Goal: Information Seeking & Learning: Learn about a topic

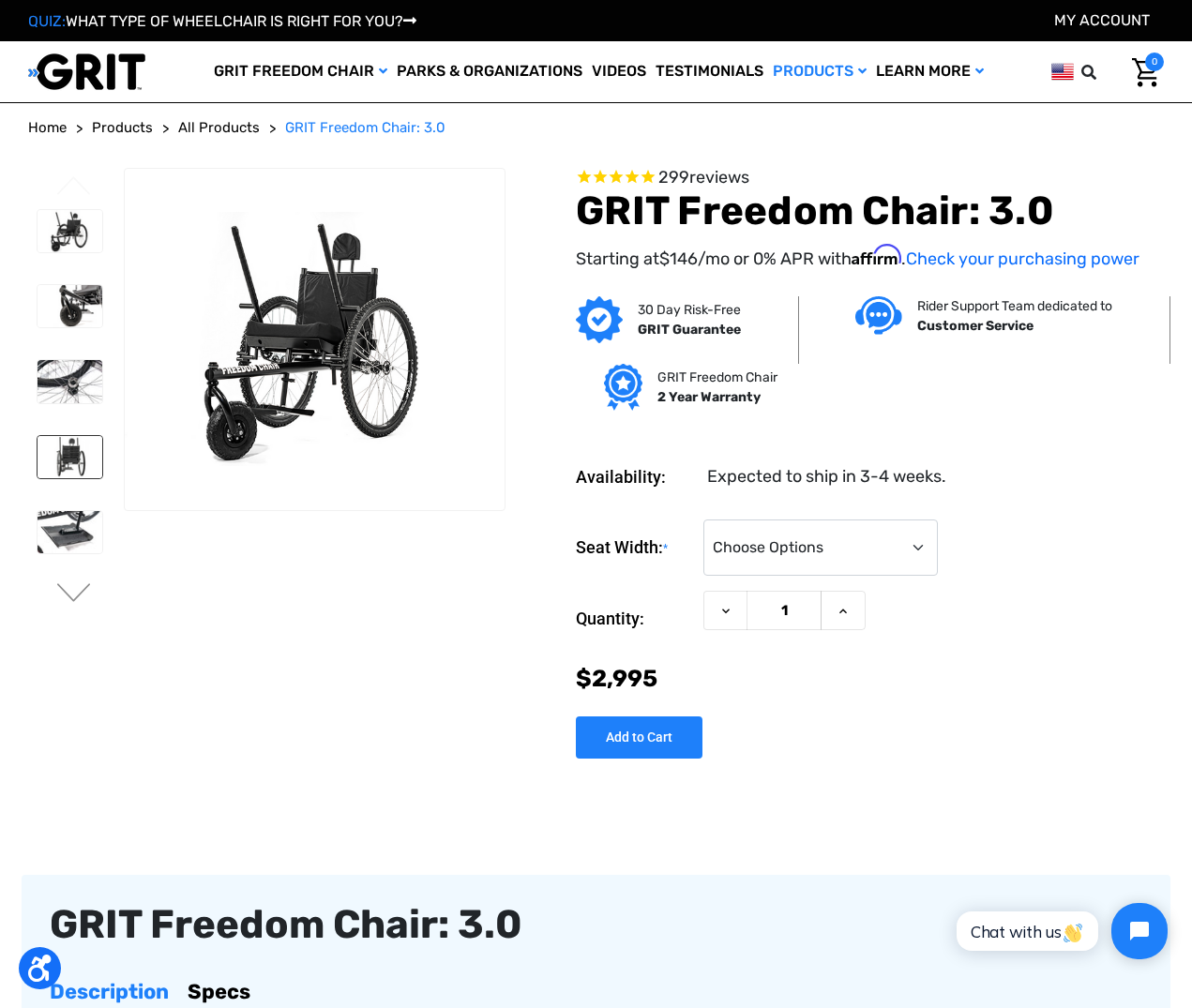
click at [37, 458] on img at bounding box center [70, 457] width 65 height 42
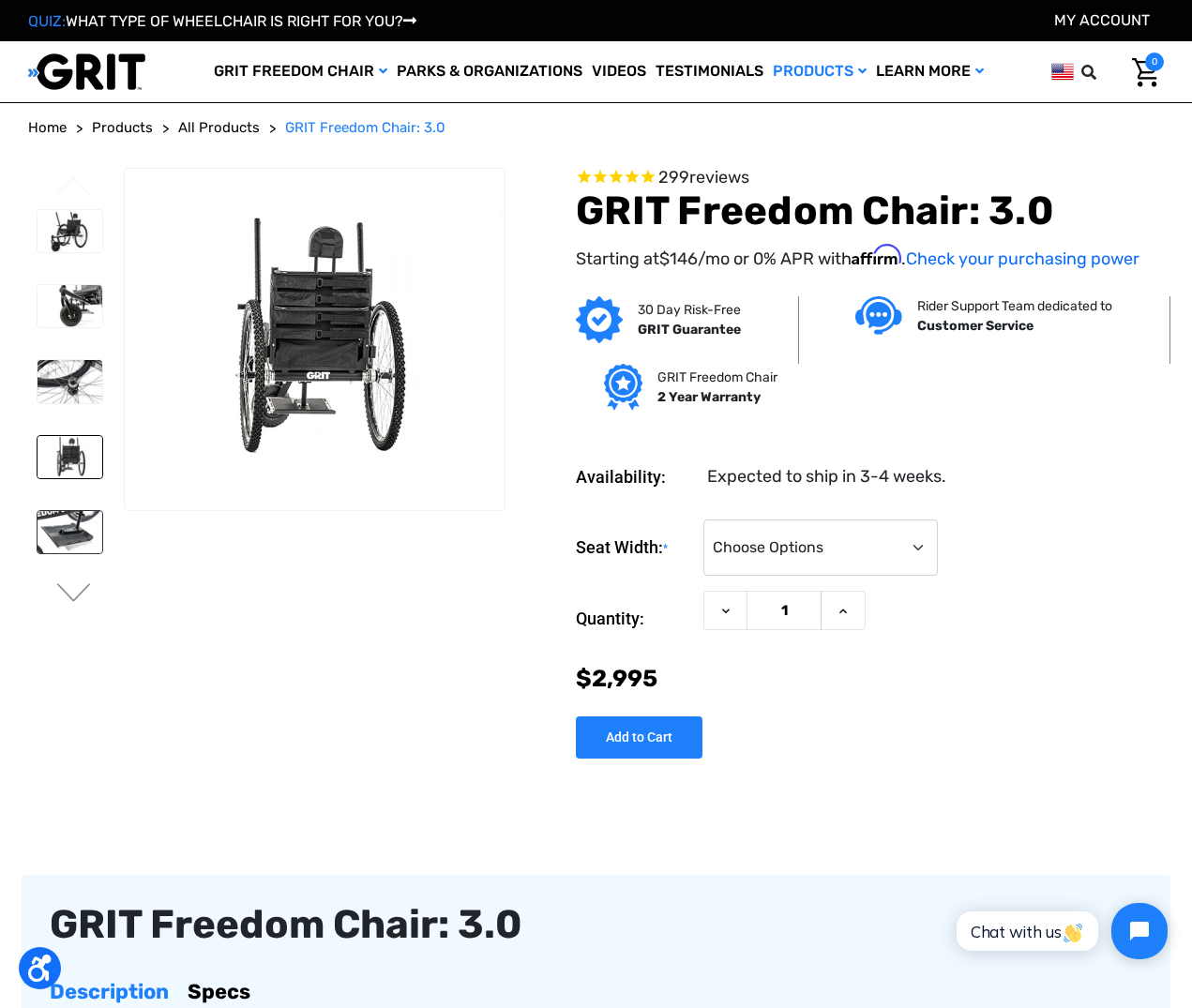
click at [37, 529] on img at bounding box center [70, 531] width 65 height 42
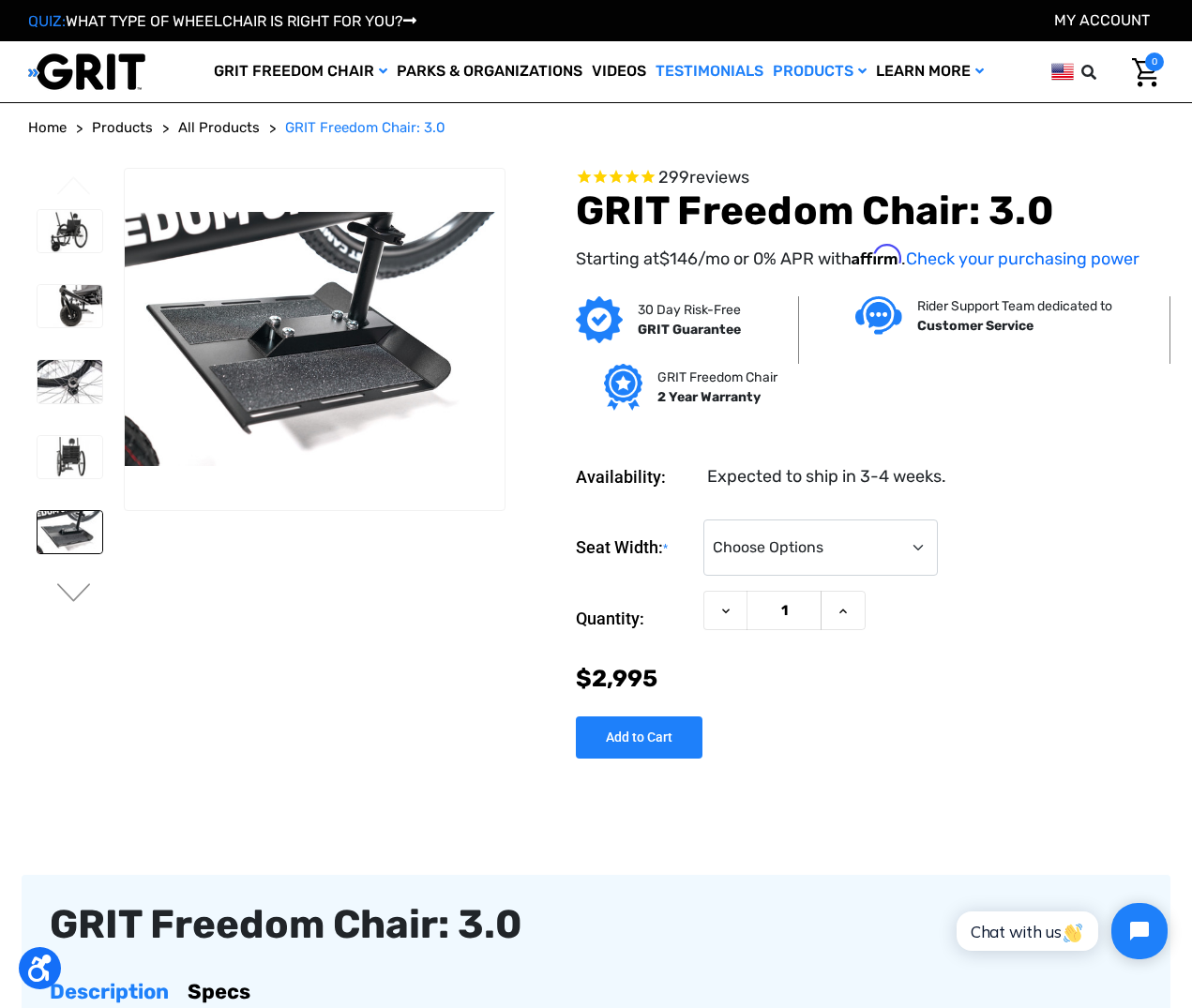
click at [702, 67] on link "Testimonials" at bounding box center [710, 72] width 118 height 61
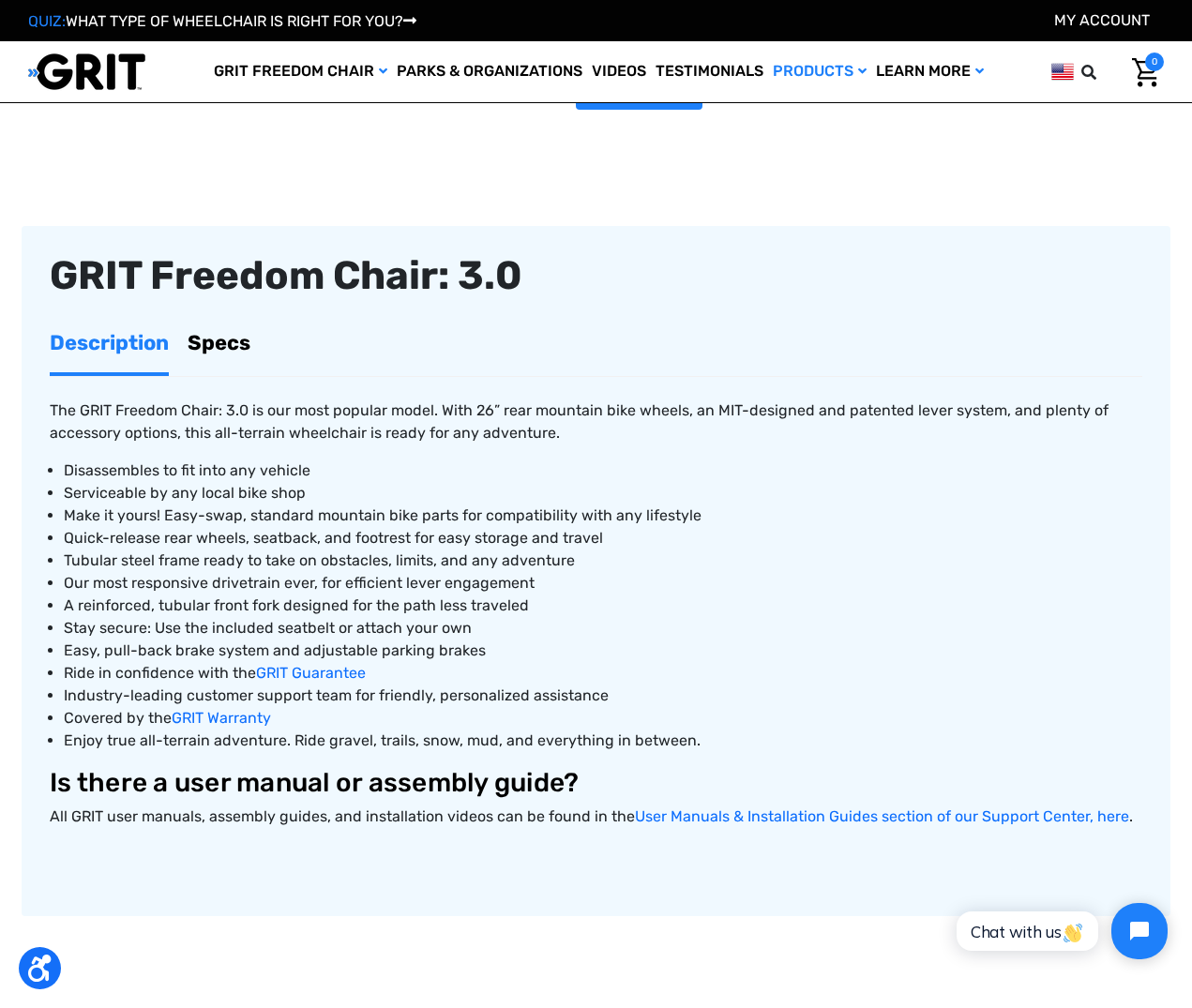
scroll to position [892, 0]
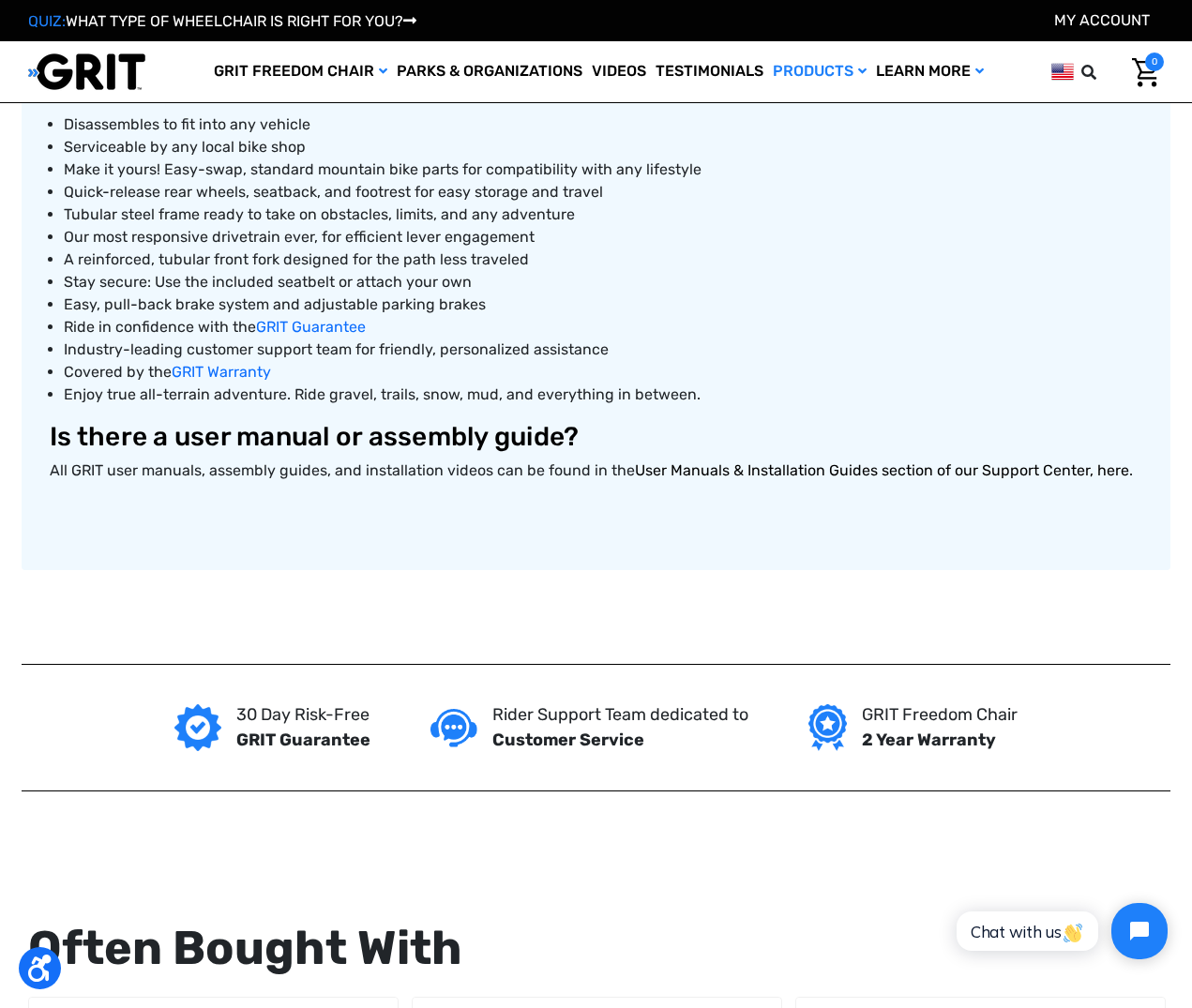
click at [854, 468] on link "User Manuals & Installation Guides section of our Support Center, here" at bounding box center [882, 471] width 494 height 18
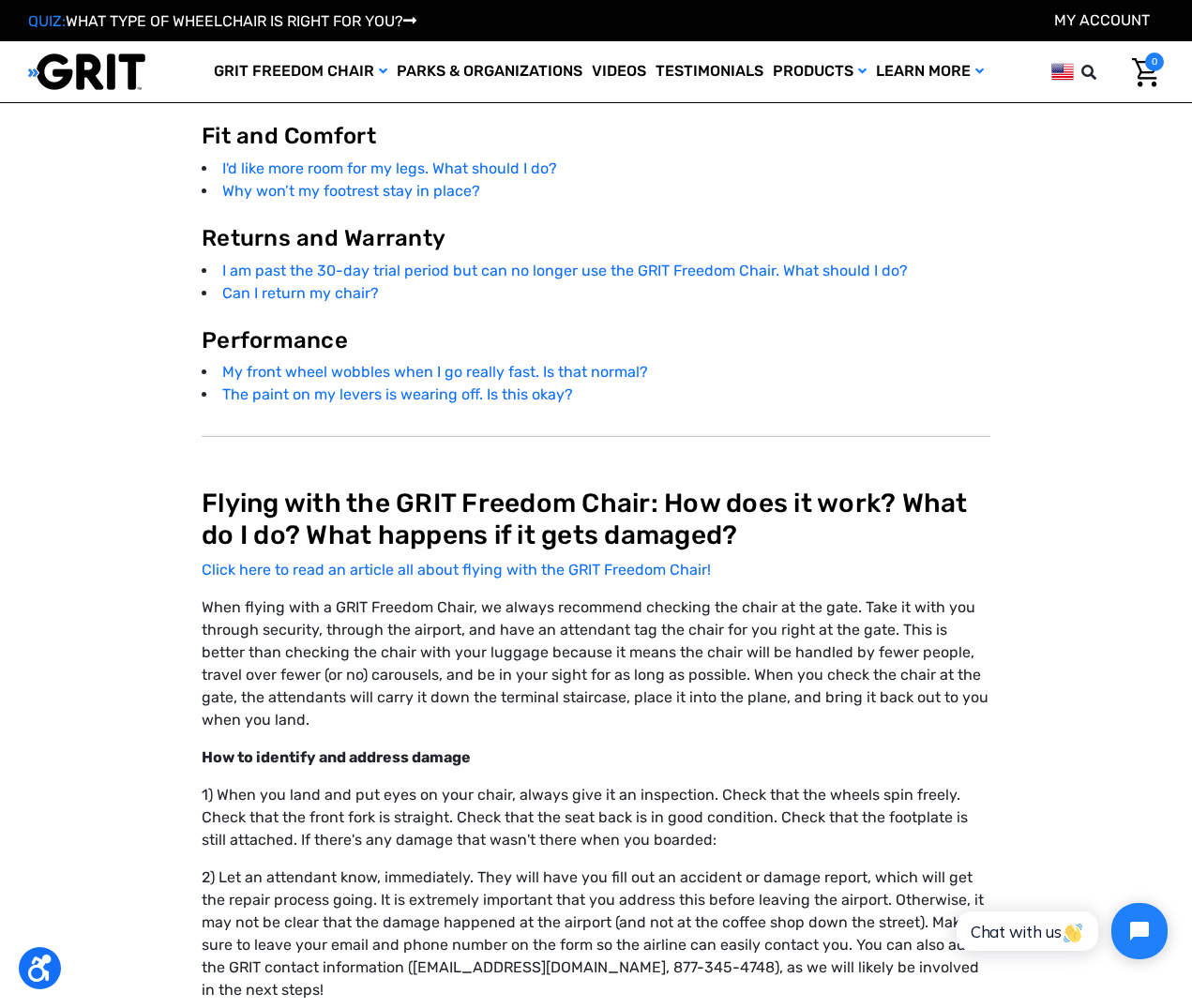
scroll to position [3950, 0]
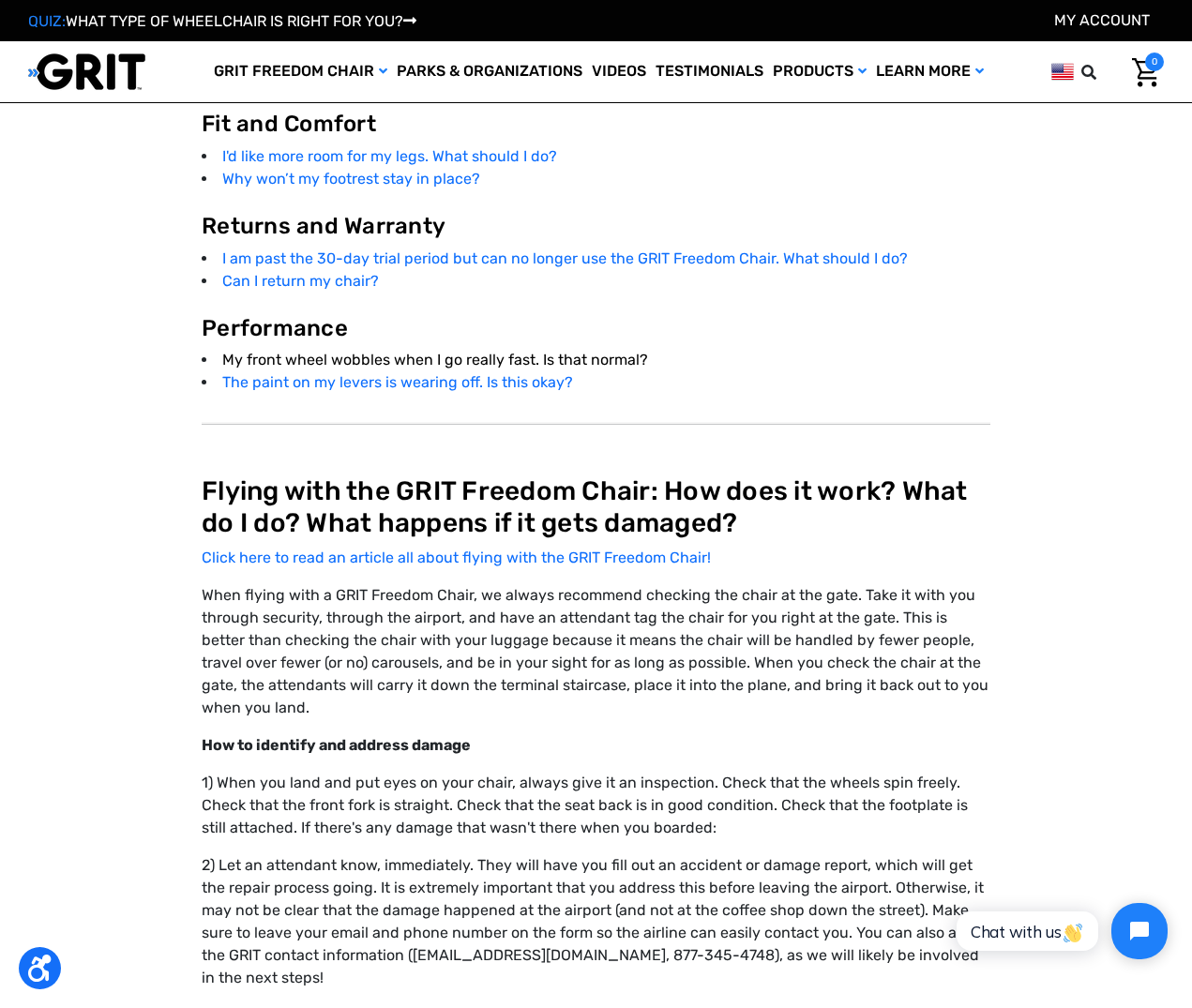
click at [414, 351] on link "My front wheel wobbles when I go really fast. Is that normal?" at bounding box center [435, 360] width 425 height 18
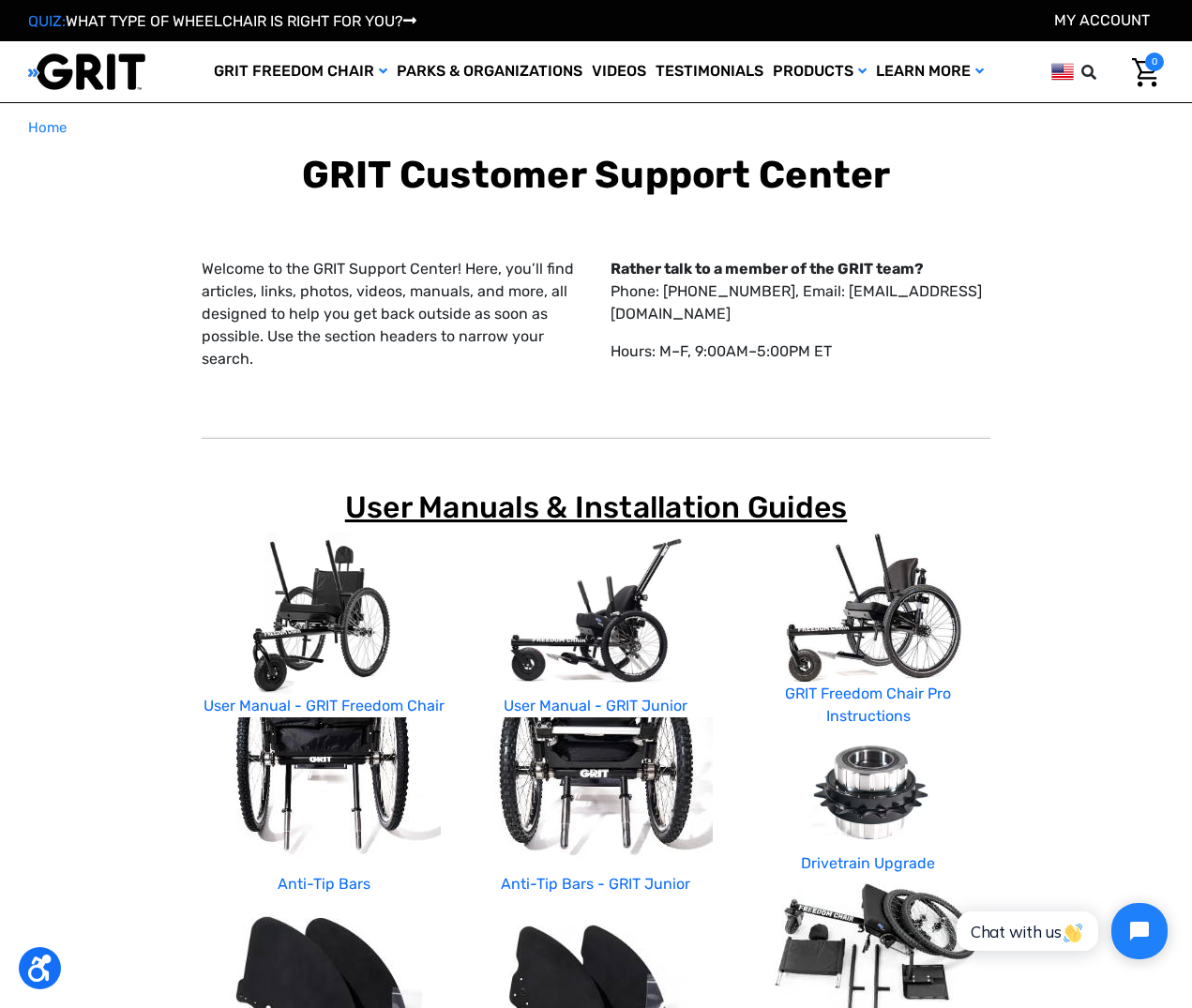
scroll to position [3950, 0]
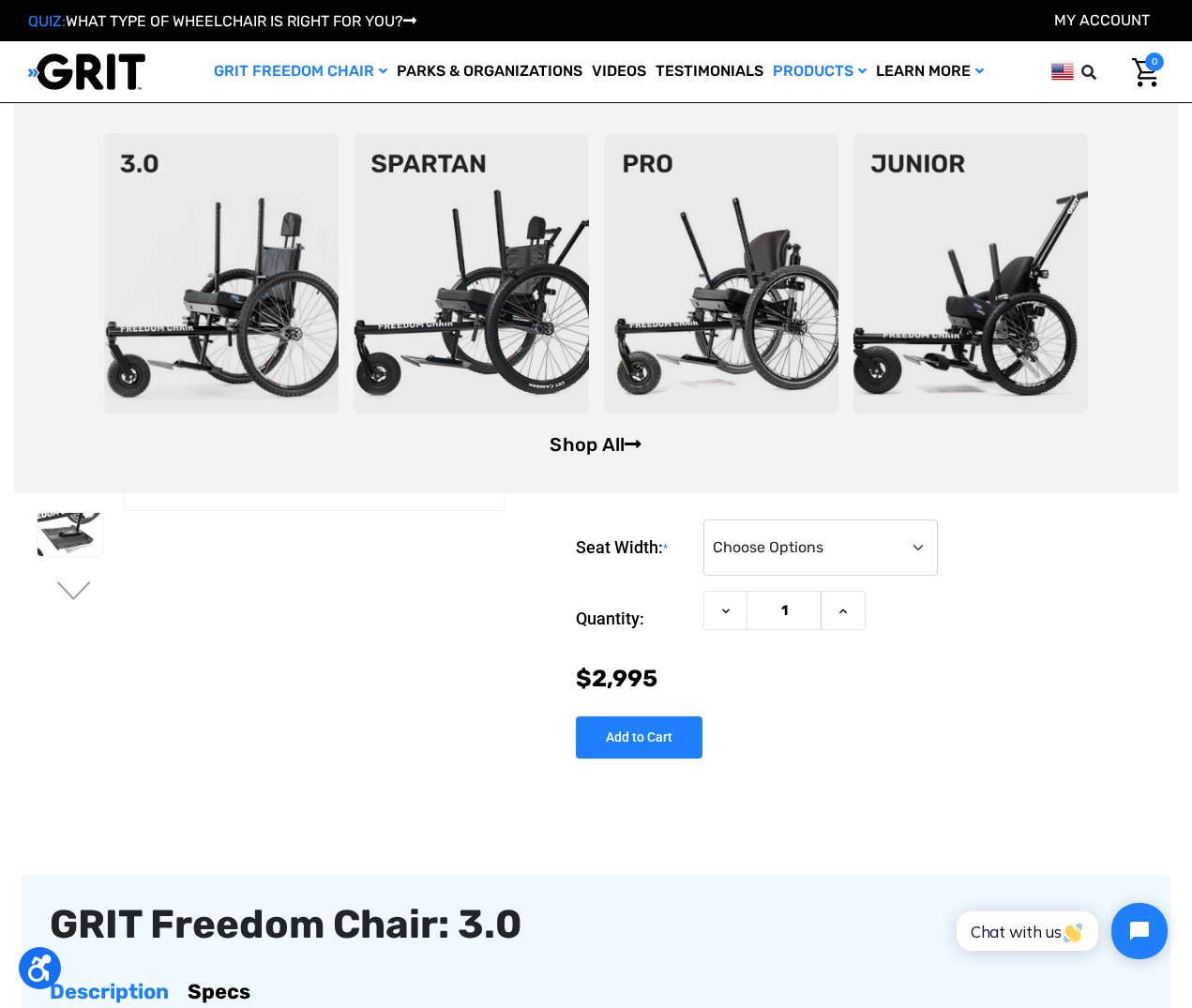
click at [568, 441] on link "Shop All" at bounding box center [596, 444] width 92 height 23
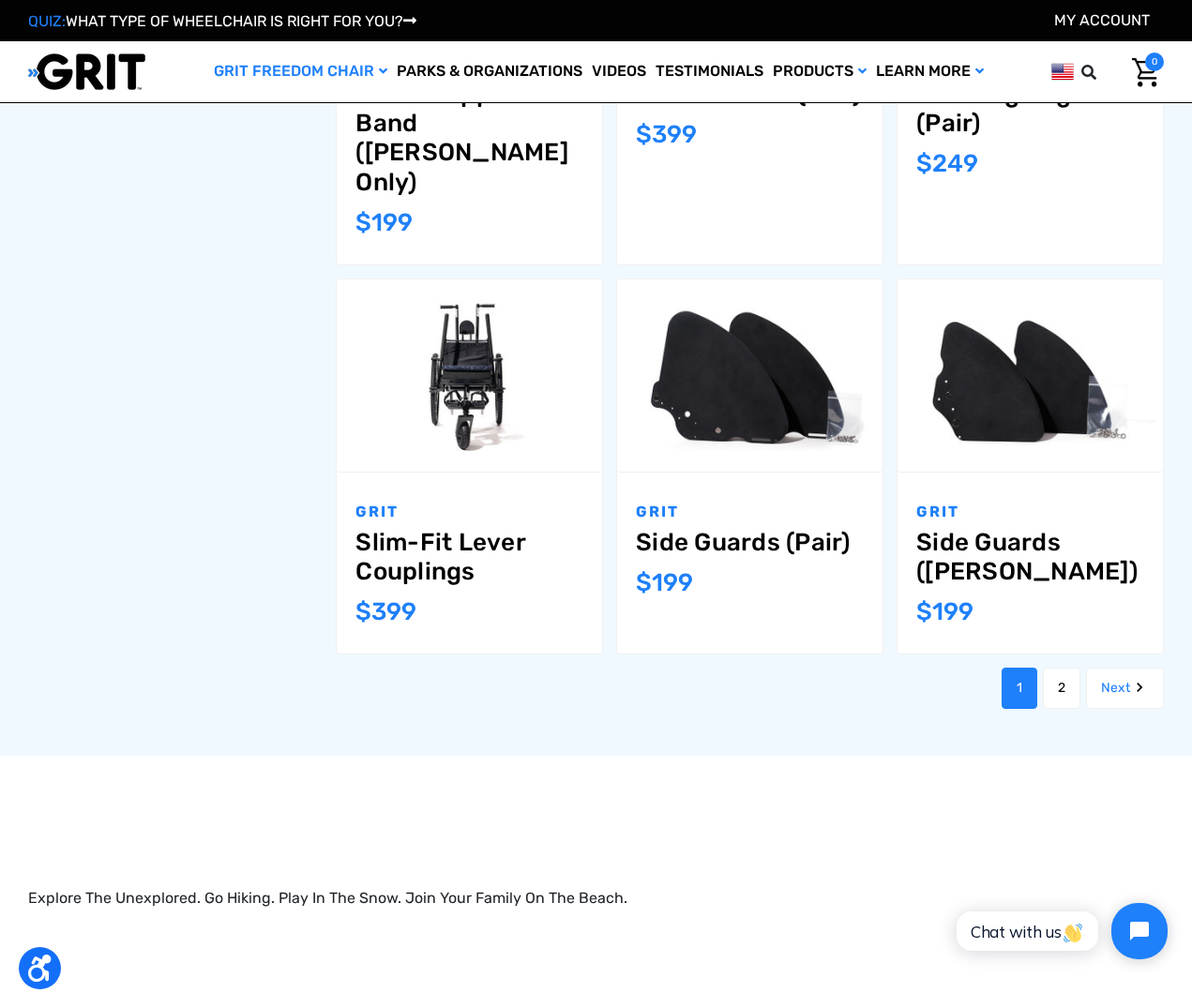
scroll to position [1709, 0]
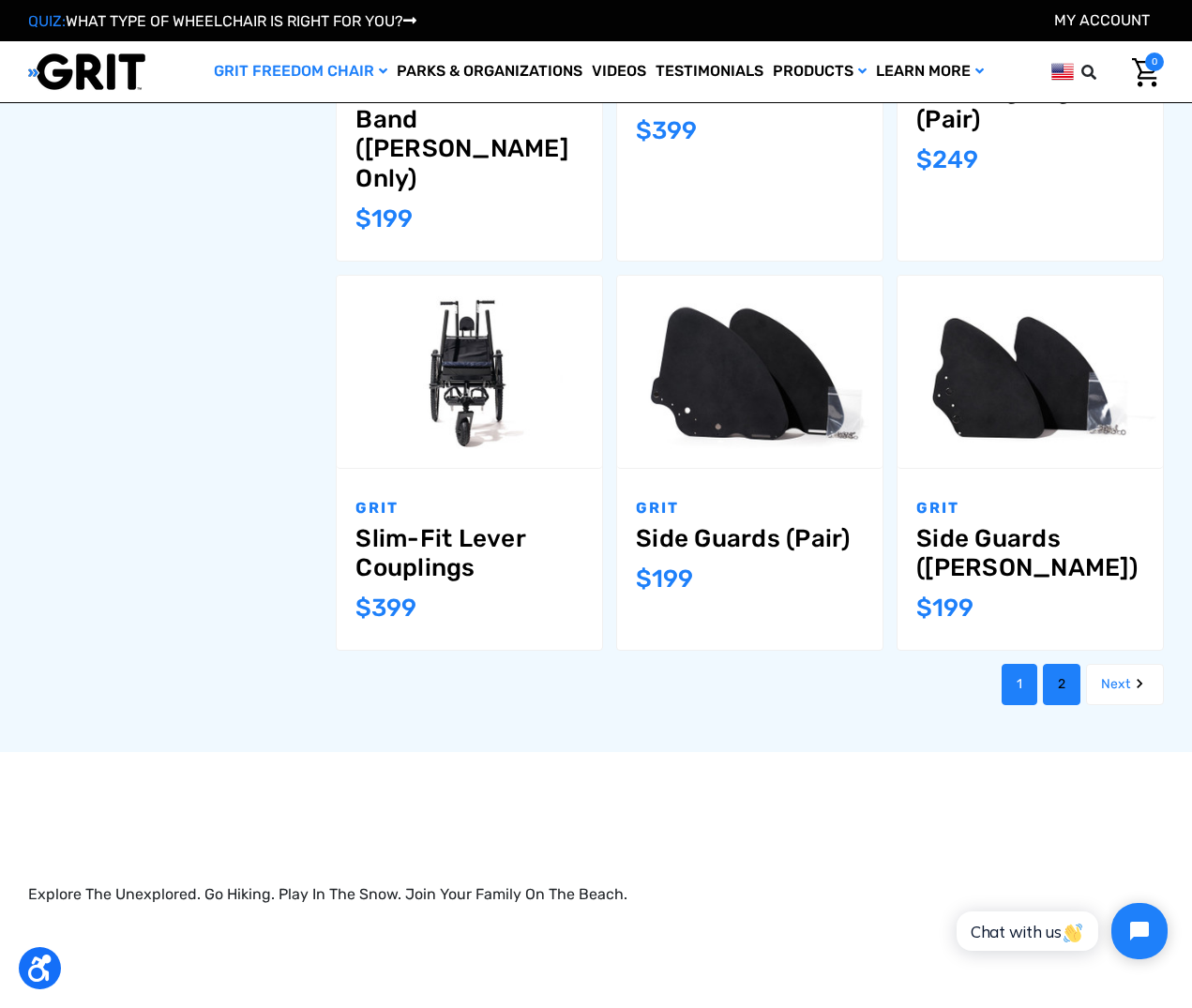
click at [1065, 664] on link "2" at bounding box center [1062, 684] width 37 height 41
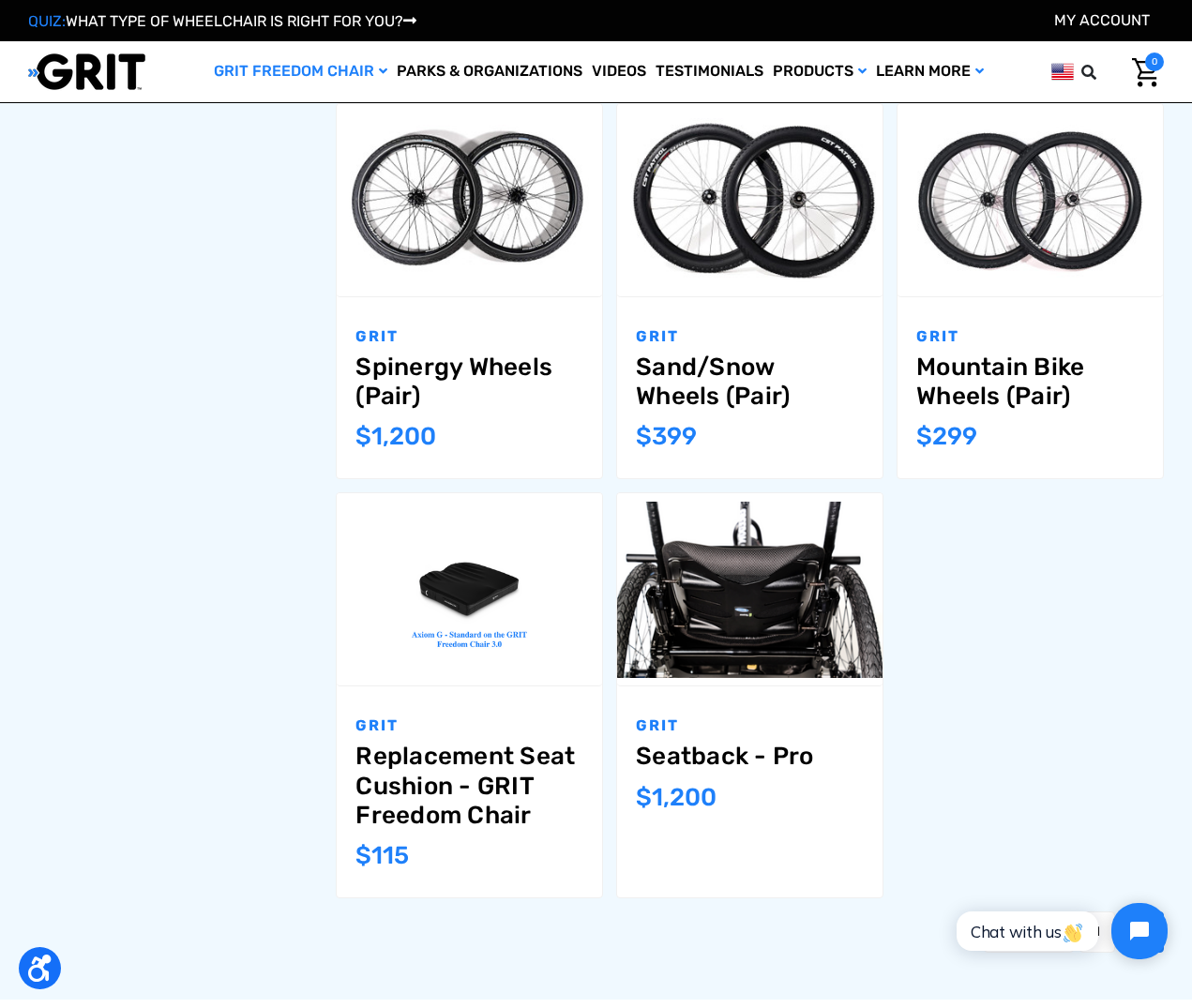
scroll to position [1184, 0]
